Goal: Information Seeking & Learning: Learn about a topic

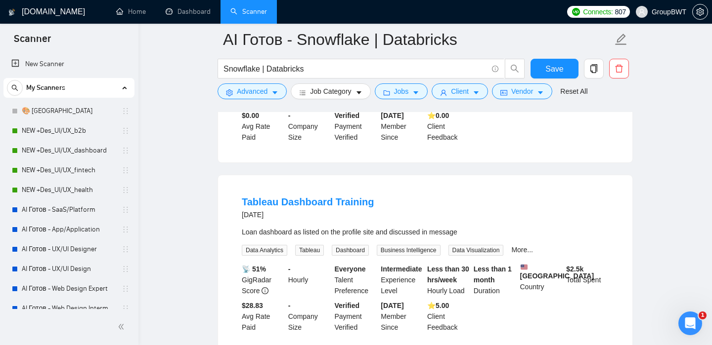
scroll to position [292, 0]
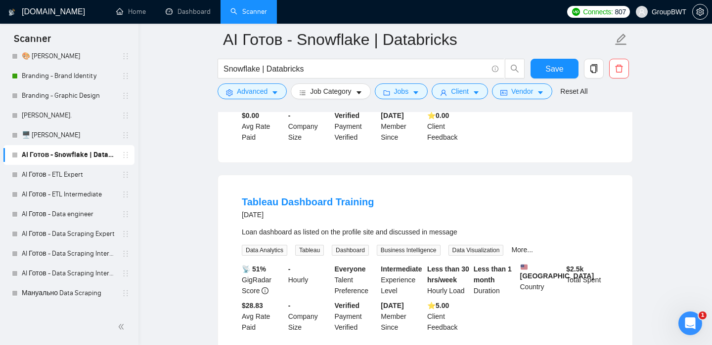
drag, startPoint x: 73, startPoint y: 175, endPoint x: 73, endPoint y: 161, distance: 13.8
click at [73, 175] on link "AI Готов - ETL Expert" at bounding box center [69, 175] width 94 height 20
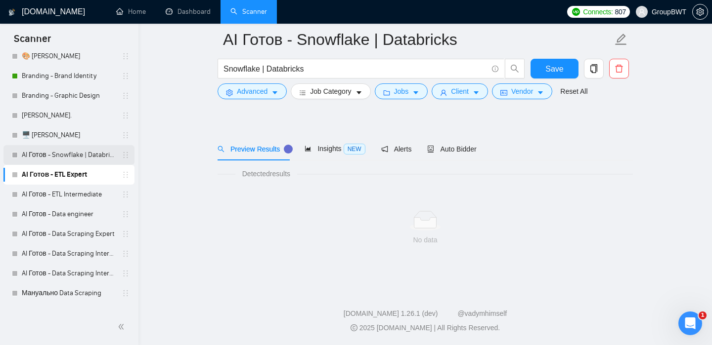
scroll to position [15, 0]
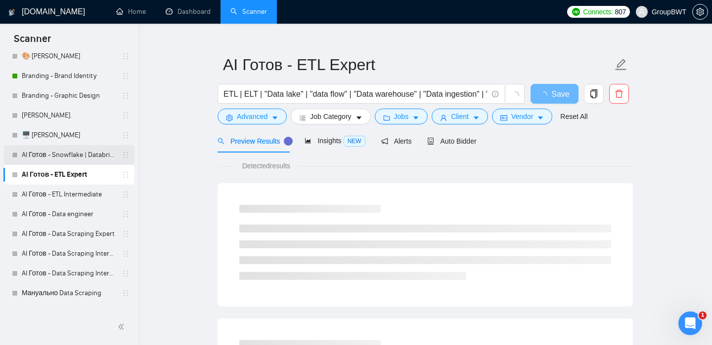
click at [74, 158] on link "AI Готов - Snowflake | Databricks" at bounding box center [69, 155] width 94 height 20
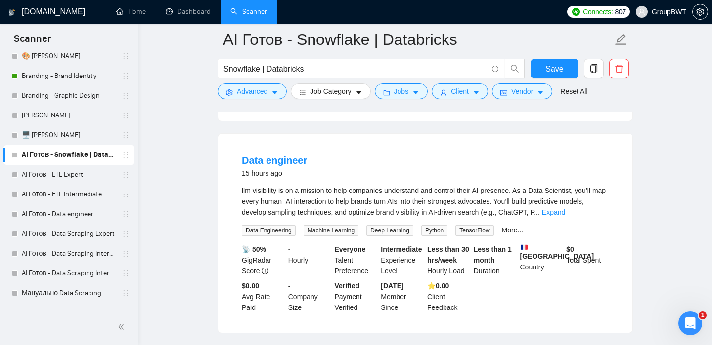
scroll to position [291, 0]
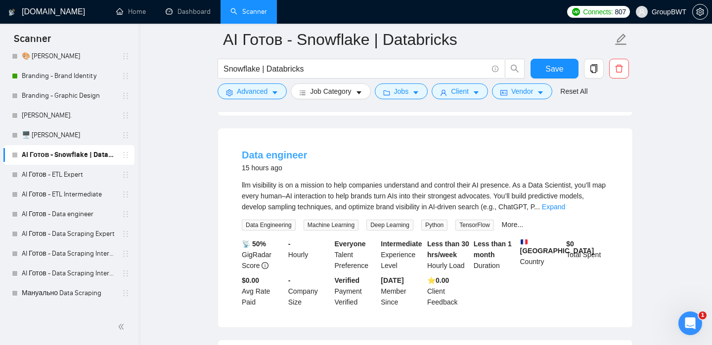
click at [265, 158] on link "Data engineer" at bounding box center [274, 155] width 65 height 11
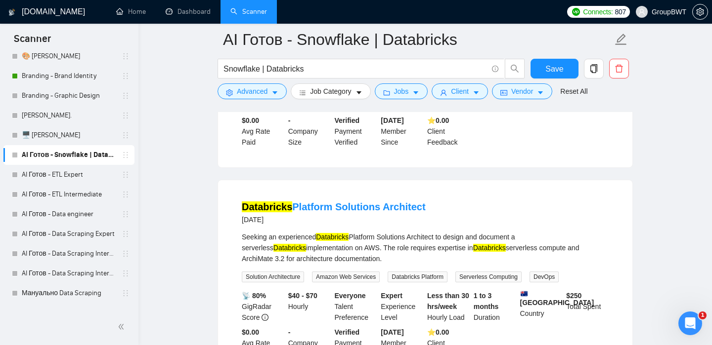
scroll to position [690, 0]
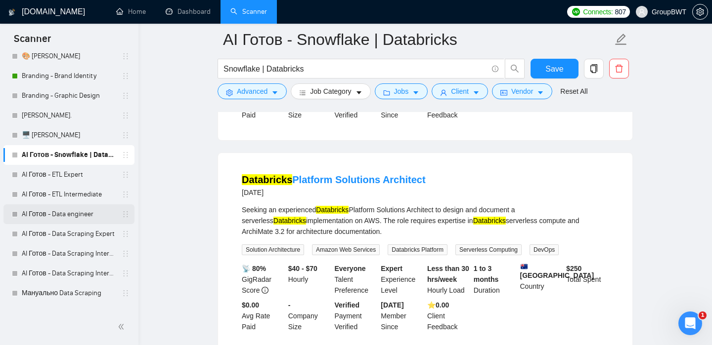
click at [68, 213] on link "AI Готов - Data engineer" at bounding box center [69, 215] width 94 height 20
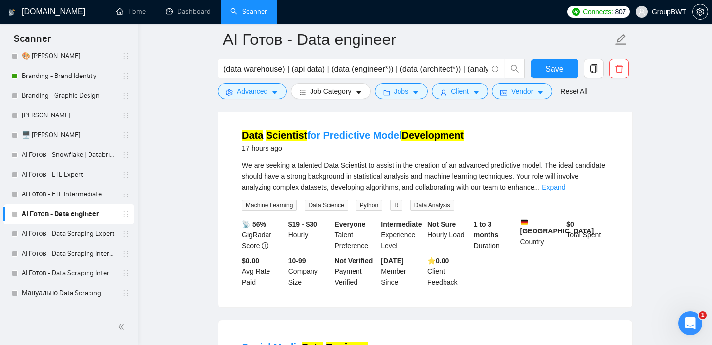
scroll to position [743, 0]
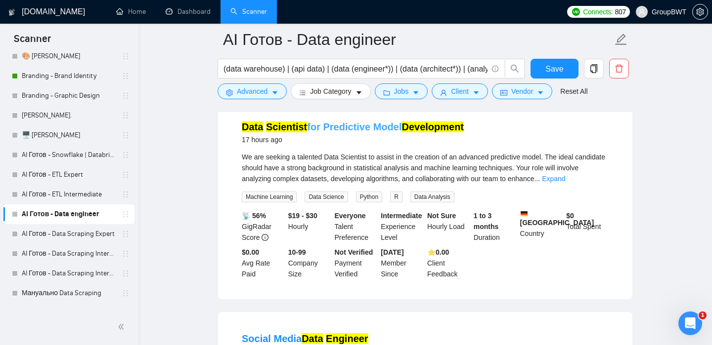
click at [403, 132] on mark "Development" at bounding box center [432, 127] width 62 height 11
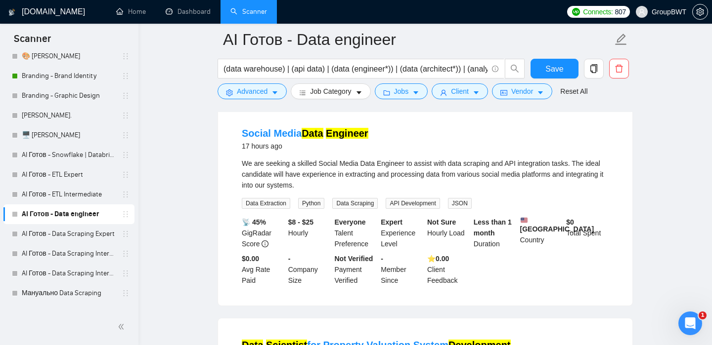
scroll to position [949, 0]
click at [351, 138] on mark "Engineer" at bounding box center [347, 132] width 42 height 11
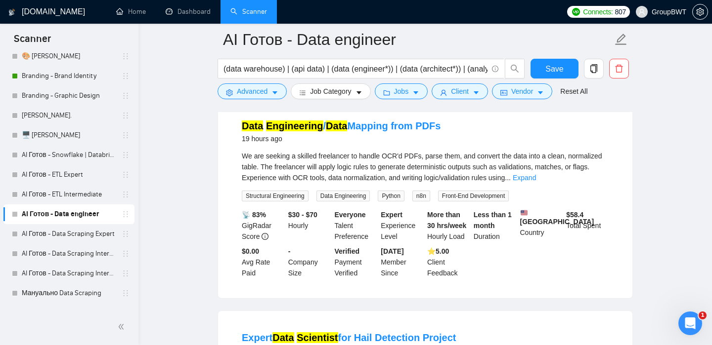
scroll to position [1382, 0]
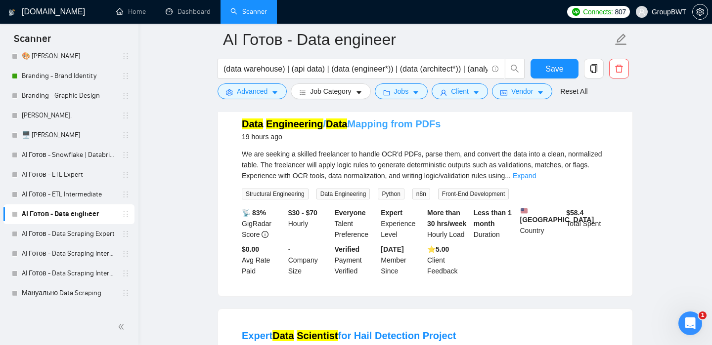
click at [390, 129] on link "Data Engineering / Data Mapping from PDFs" at bounding box center [341, 124] width 199 height 11
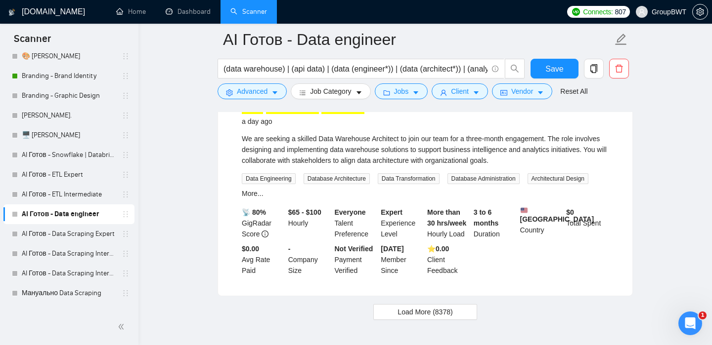
scroll to position [2035, 0]
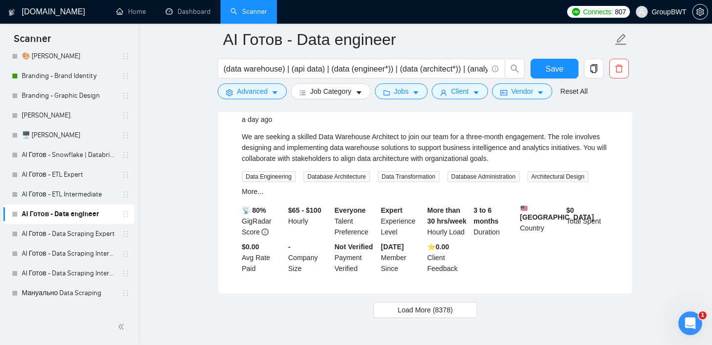
click at [330, 112] on mark "Architect" at bounding box center [342, 106] width 43 height 11
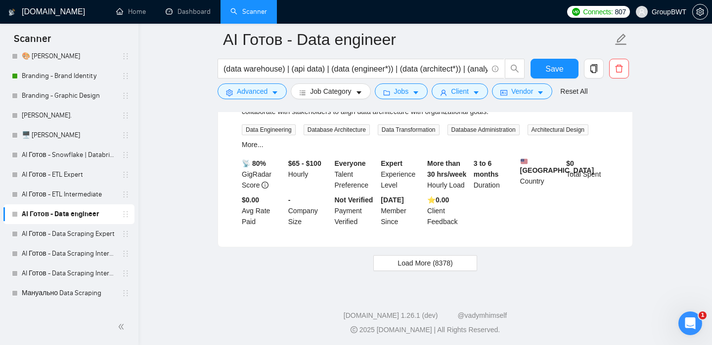
scroll to position [2123, 0]
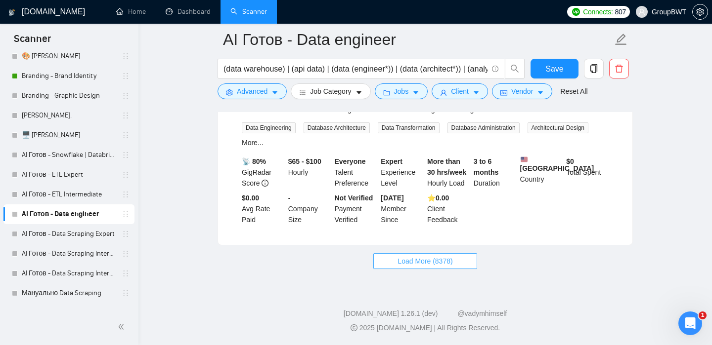
click at [432, 265] on span "Load More (8378)" at bounding box center [424, 261] width 55 height 11
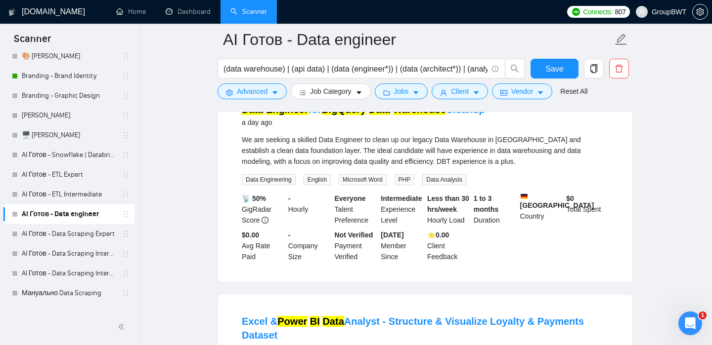
scroll to position [2262, 0]
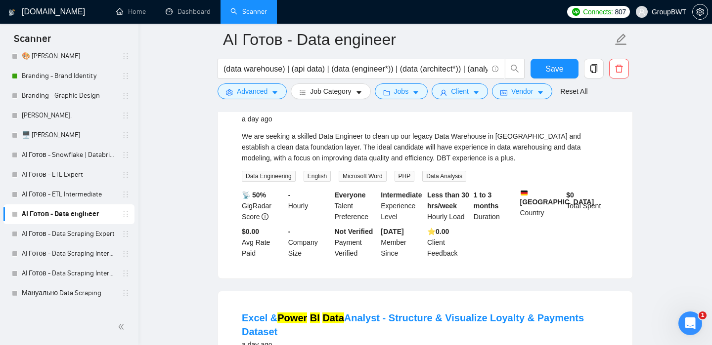
click at [379, 112] on mark "Data" at bounding box center [379, 106] width 21 height 11
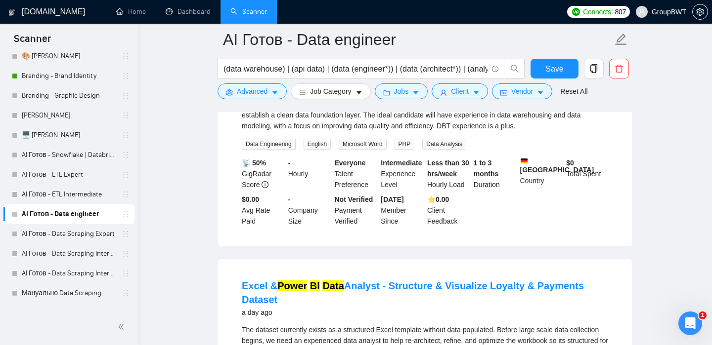
scroll to position [2280, 0]
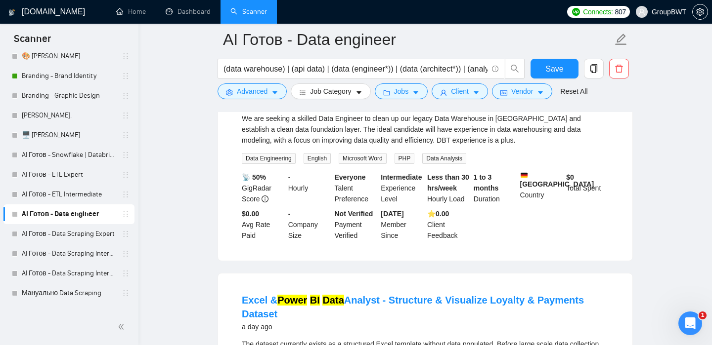
click at [326, 94] on mark "BigQuery" at bounding box center [343, 88] width 44 height 11
